Goal: Transaction & Acquisition: Purchase product/service

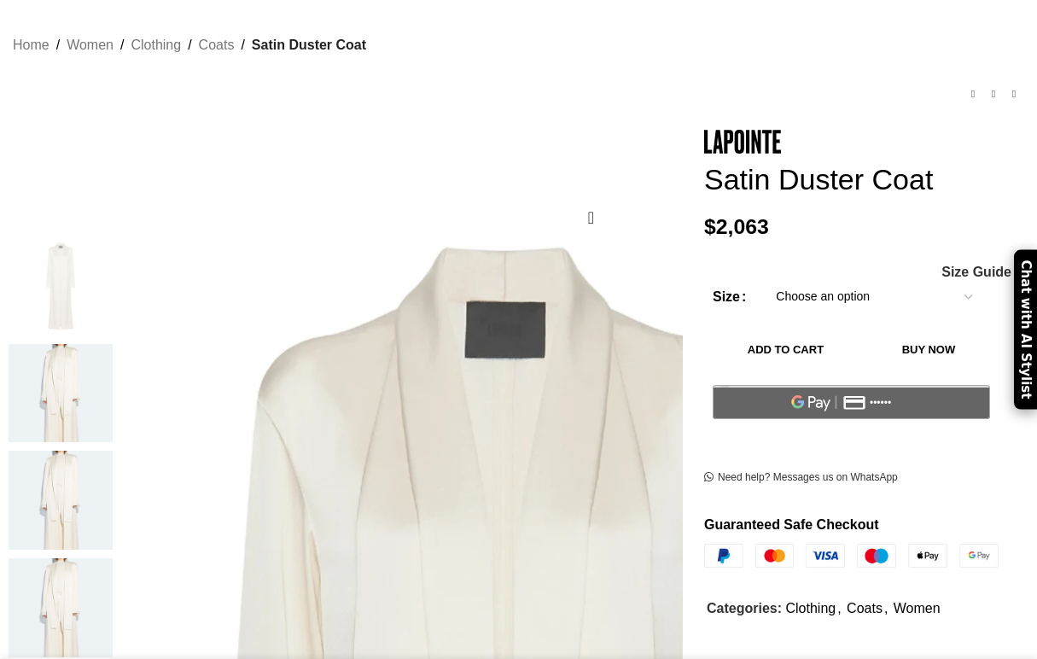
scroll to position [131, 0]
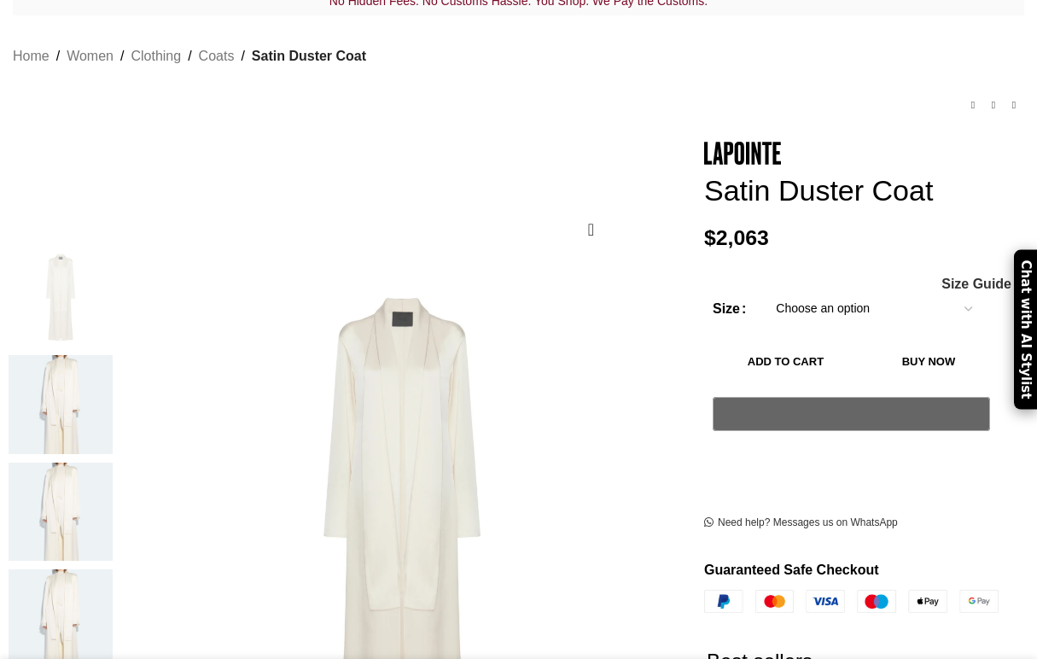
click at [69, 387] on img "2 / 6" at bounding box center [61, 404] width 104 height 99
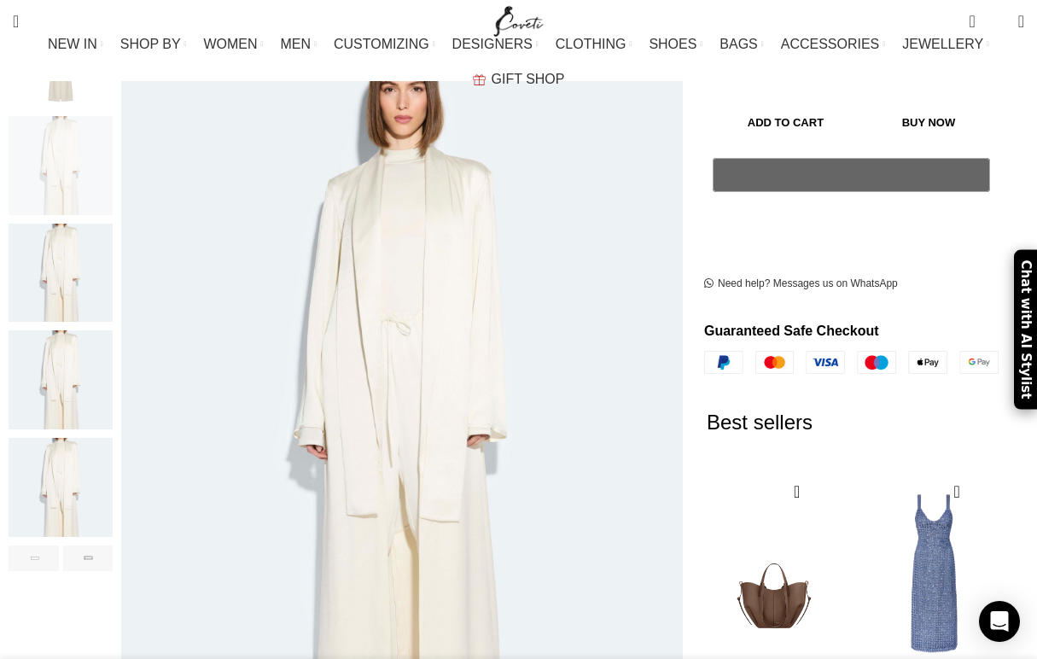
scroll to position [373, 0]
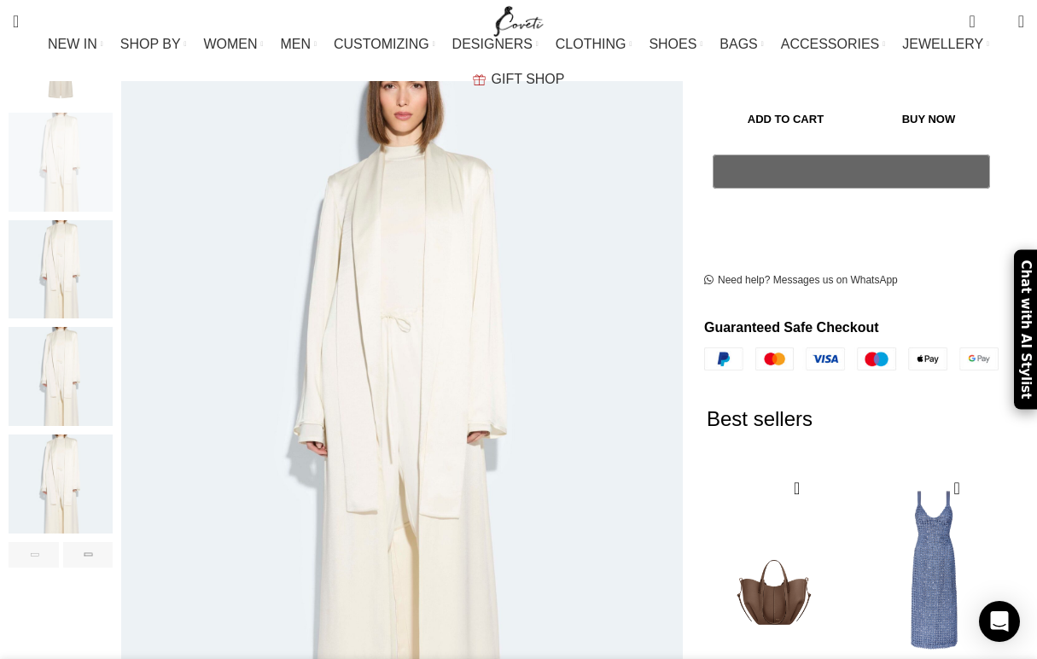
click at [62, 443] on img "5 / 6" at bounding box center [61, 483] width 104 height 99
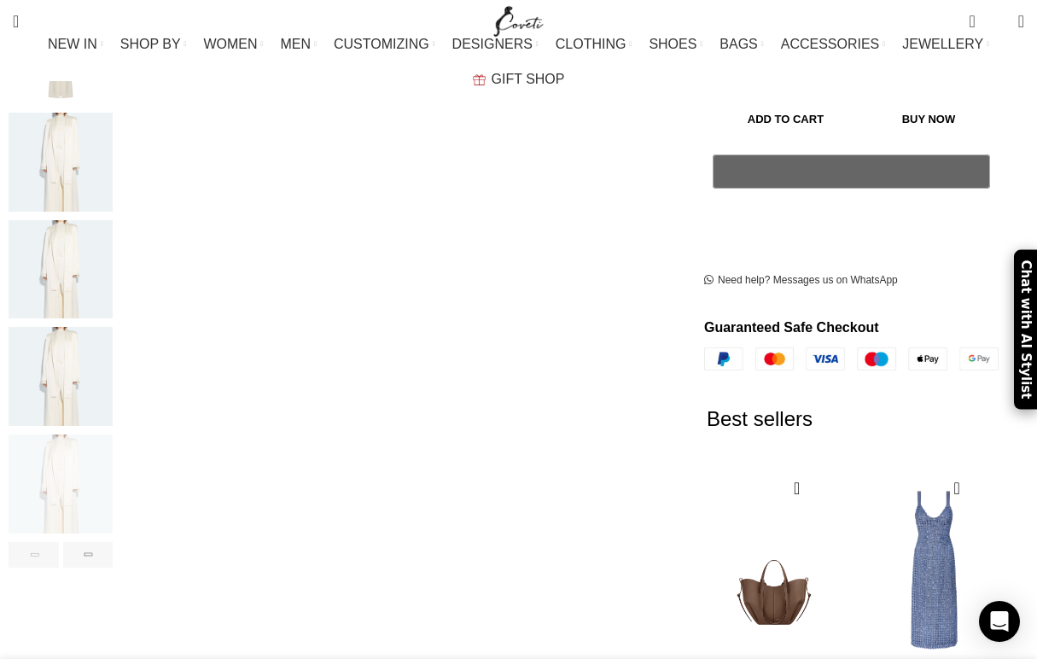
click at [69, 481] on img "5 / 6" at bounding box center [61, 483] width 104 height 99
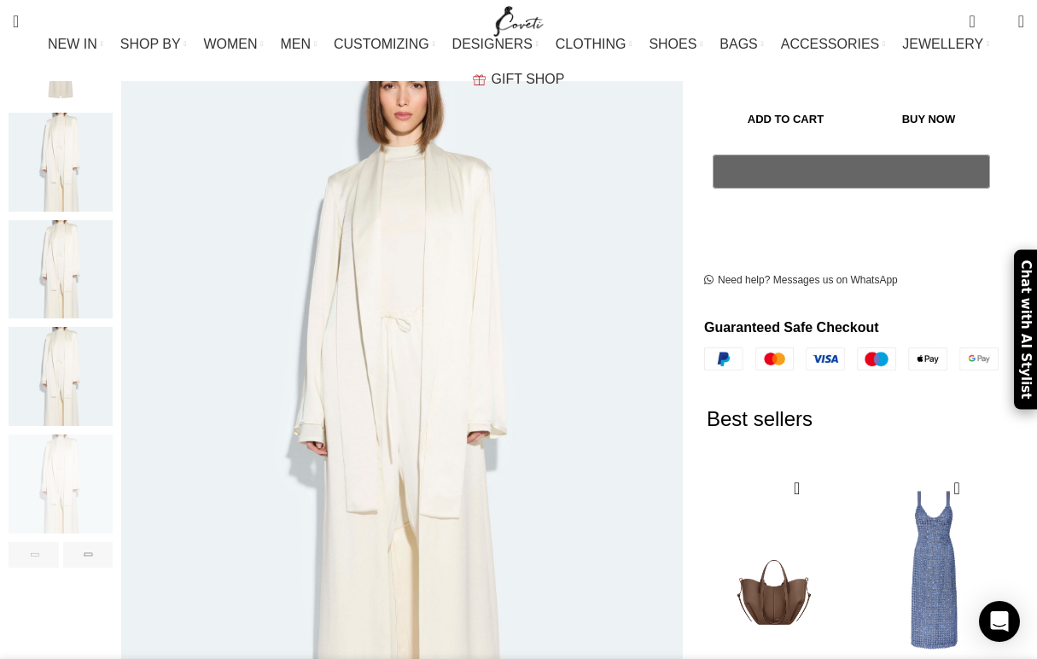
click at [63, 334] on img "4 / 6" at bounding box center [61, 376] width 104 height 99
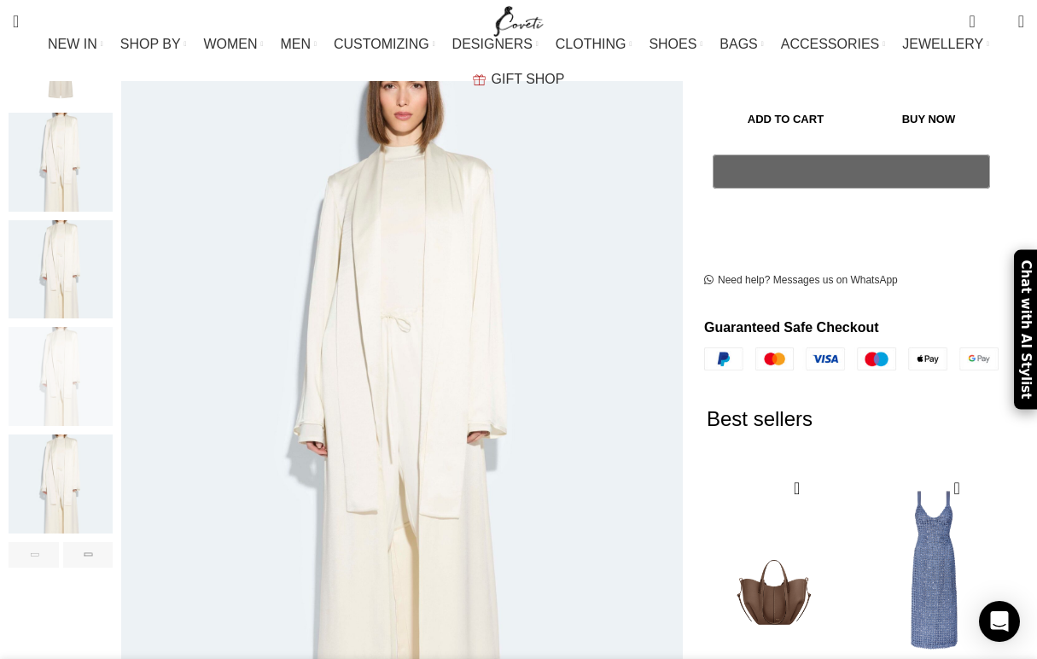
click at [56, 251] on img "3 / 6" at bounding box center [61, 269] width 104 height 99
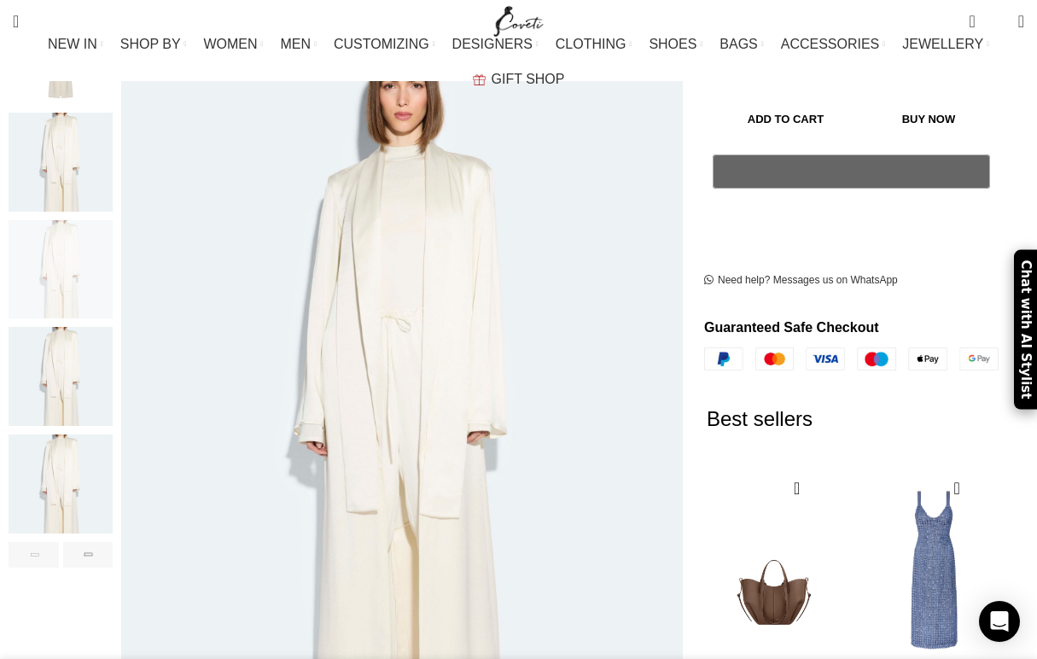
click at [63, 220] on img "3 / 6" at bounding box center [61, 269] width 104 height 99
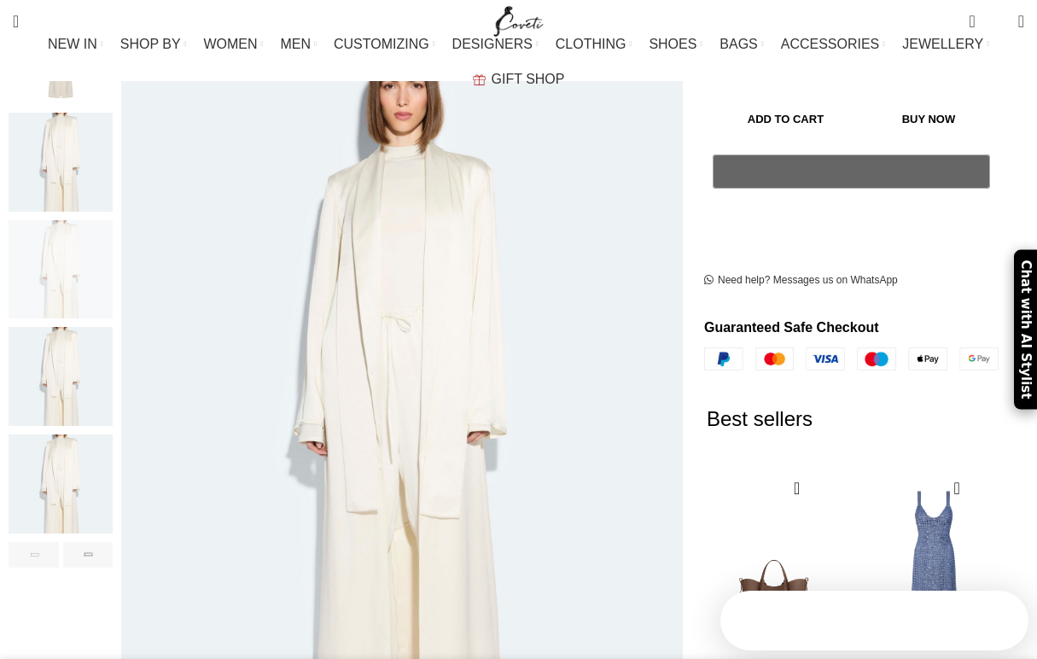
click at [71, 167] on img "2 / 6" at bounding box center [61, 162] width 104 height 99
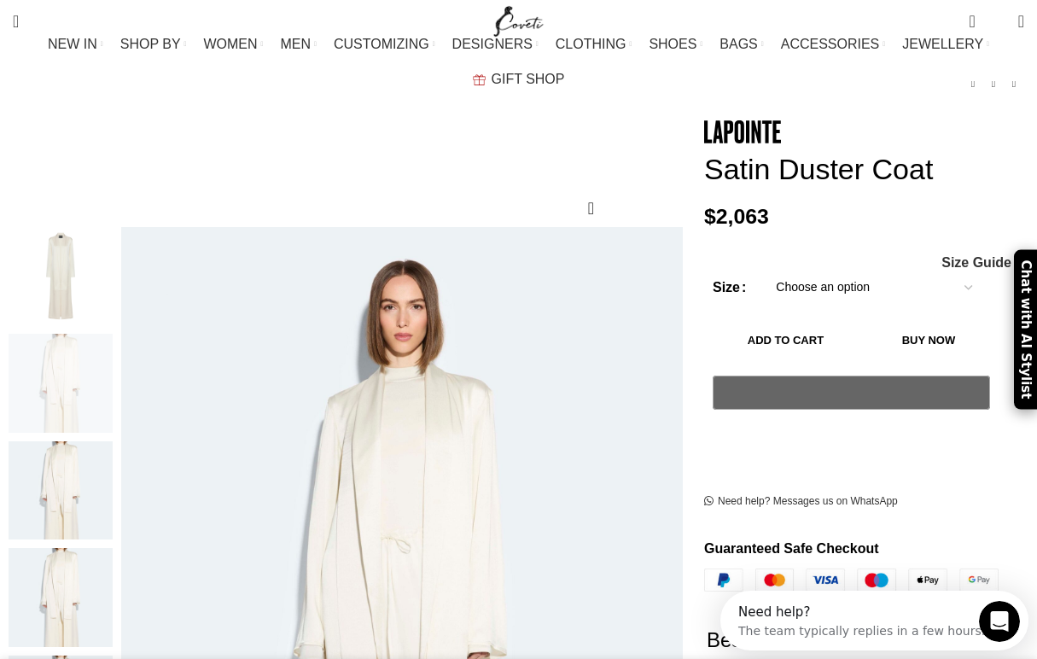
scroll to position [0, 178]
click at [797, 270] on select "Choose an option L M S XS XL" at bounding box center [874, 288] width 222 height 36
click at [763, 270] on select "Choose an option L M S XS XL" at bounding box center [874, 288] width 222 height 36
select select "s"
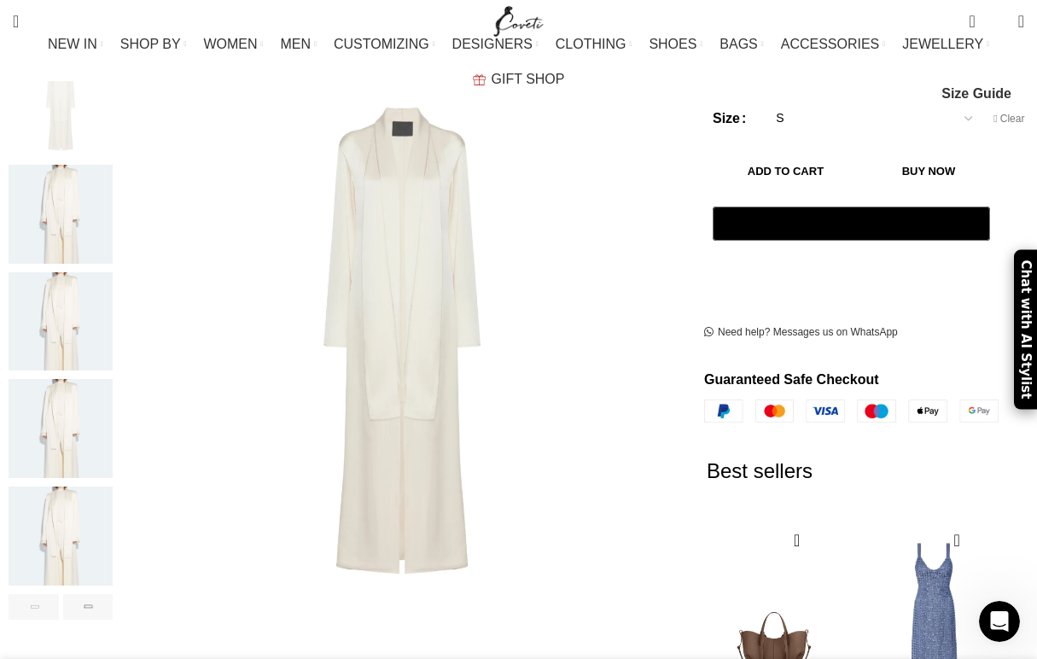
scroll to position [0, 534]
